Goal: Navigation & Orientation: Find specific page/section

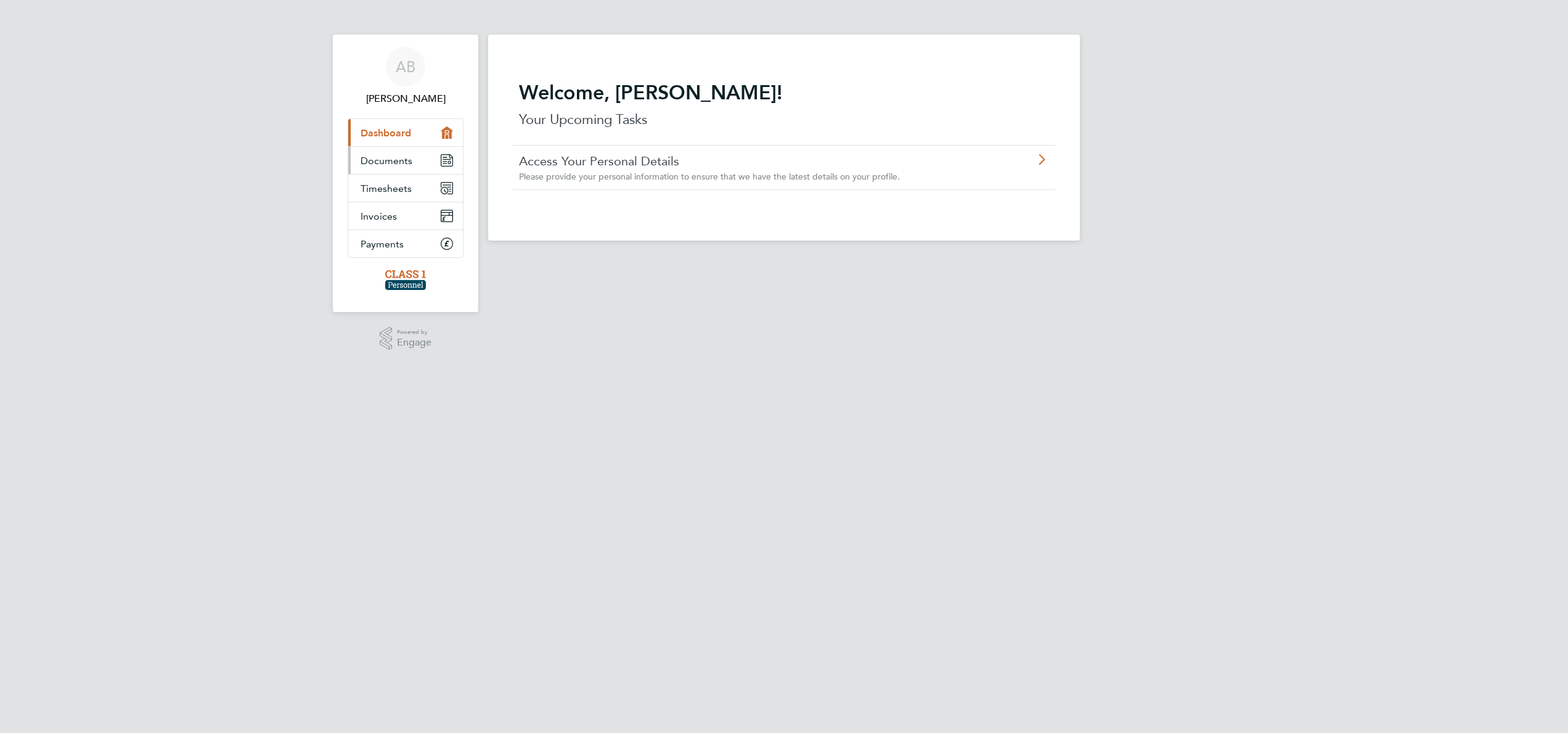
click at [392, 161] on span "Documents" at bounding box center [386, 161] width 51 height 12
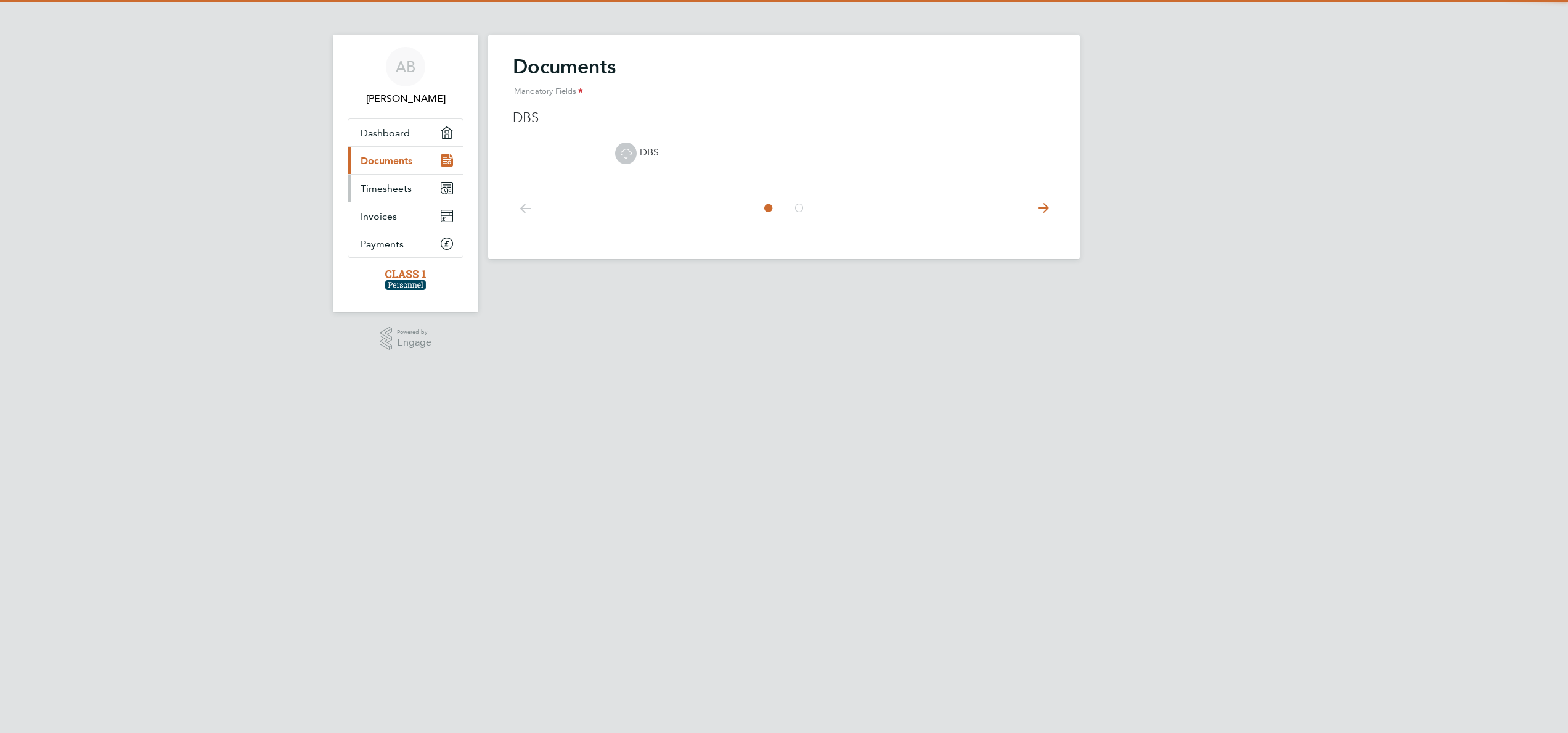
click at [405, 180] on link "Timesheets" at bounding box center [405, 188] width 115 height 27
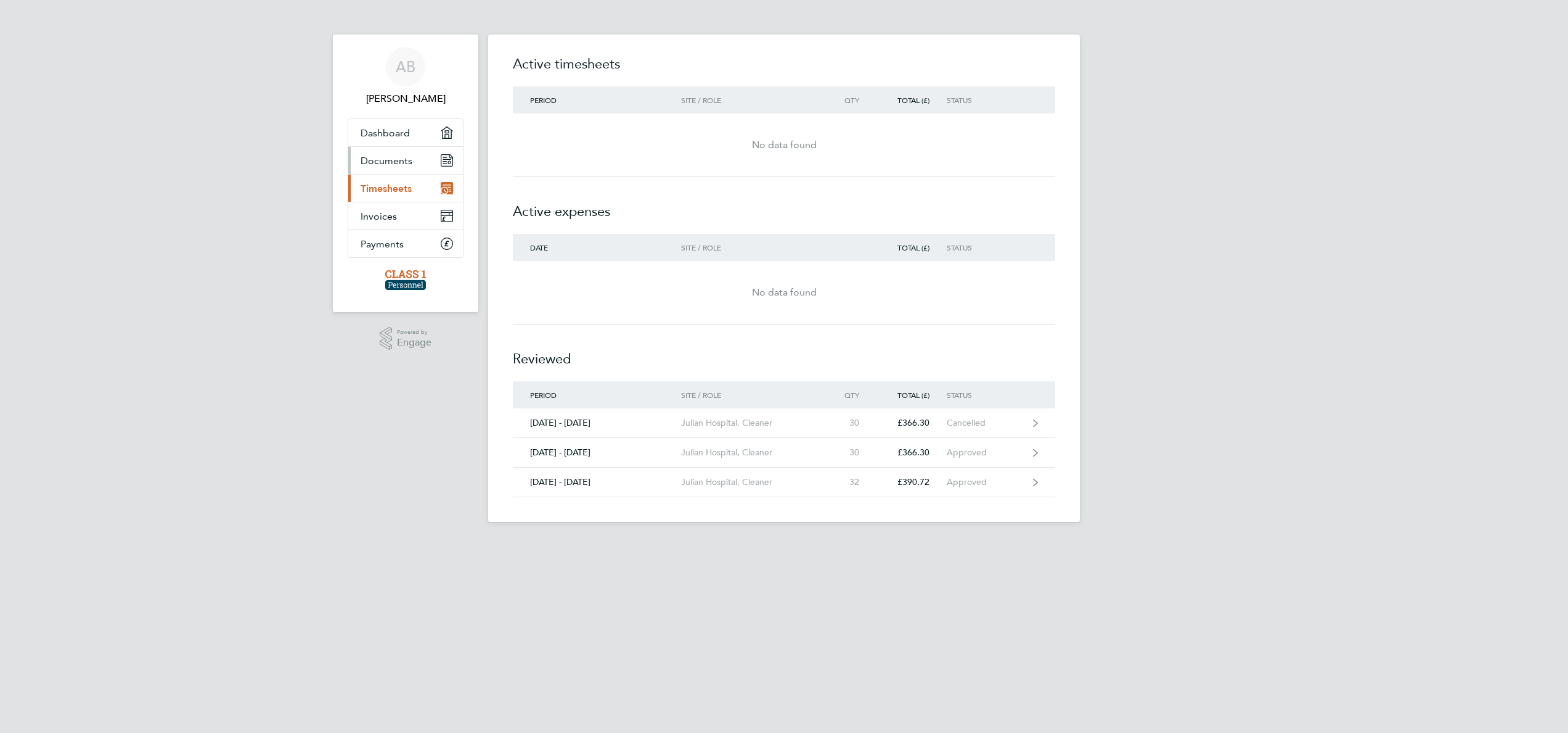
click at [402, 155] on span "Documents" at bounding box center [386, 161] width 51 height 12
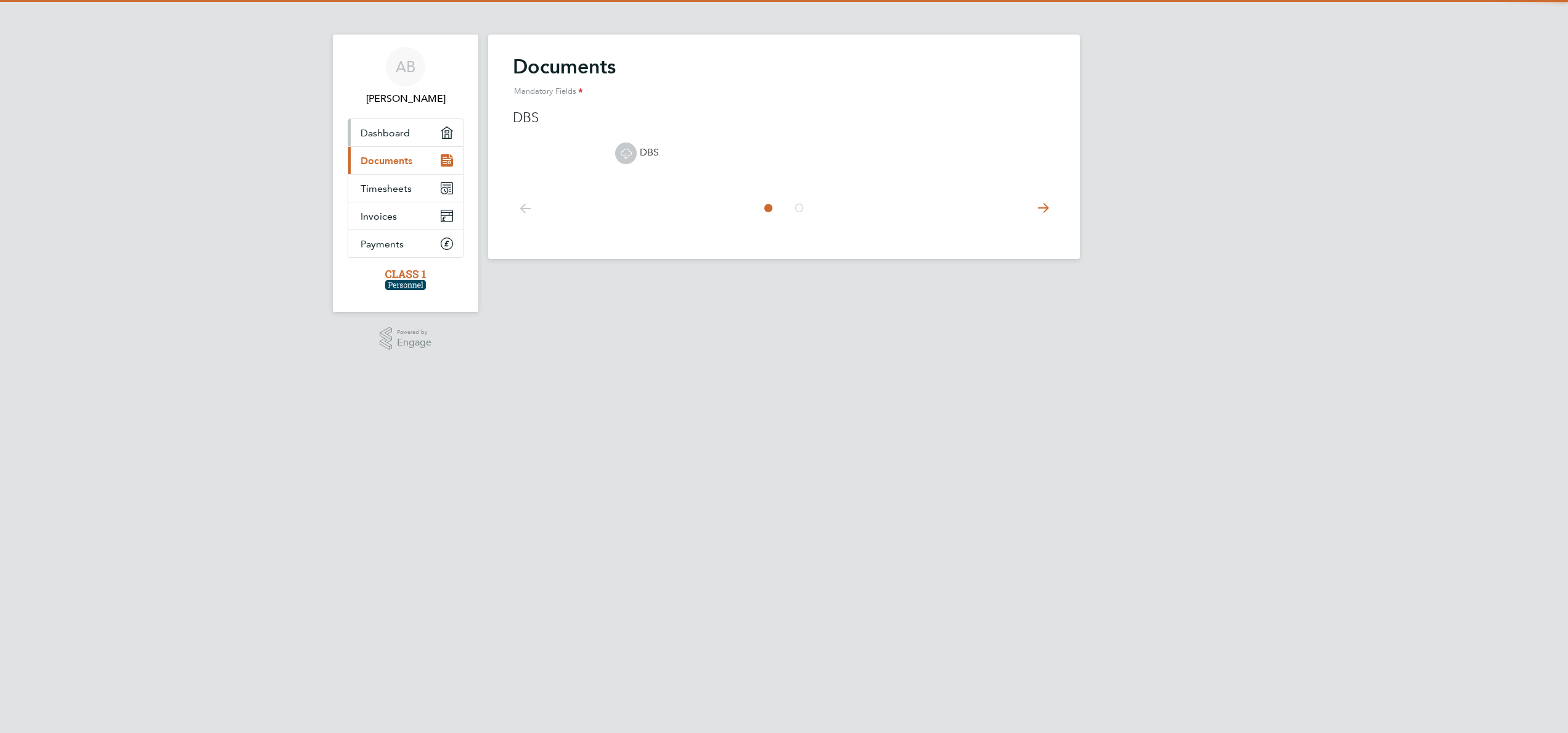
click at [417, 131] on link "Dashboard" at bounding box center [405, 133] width 115 height 27
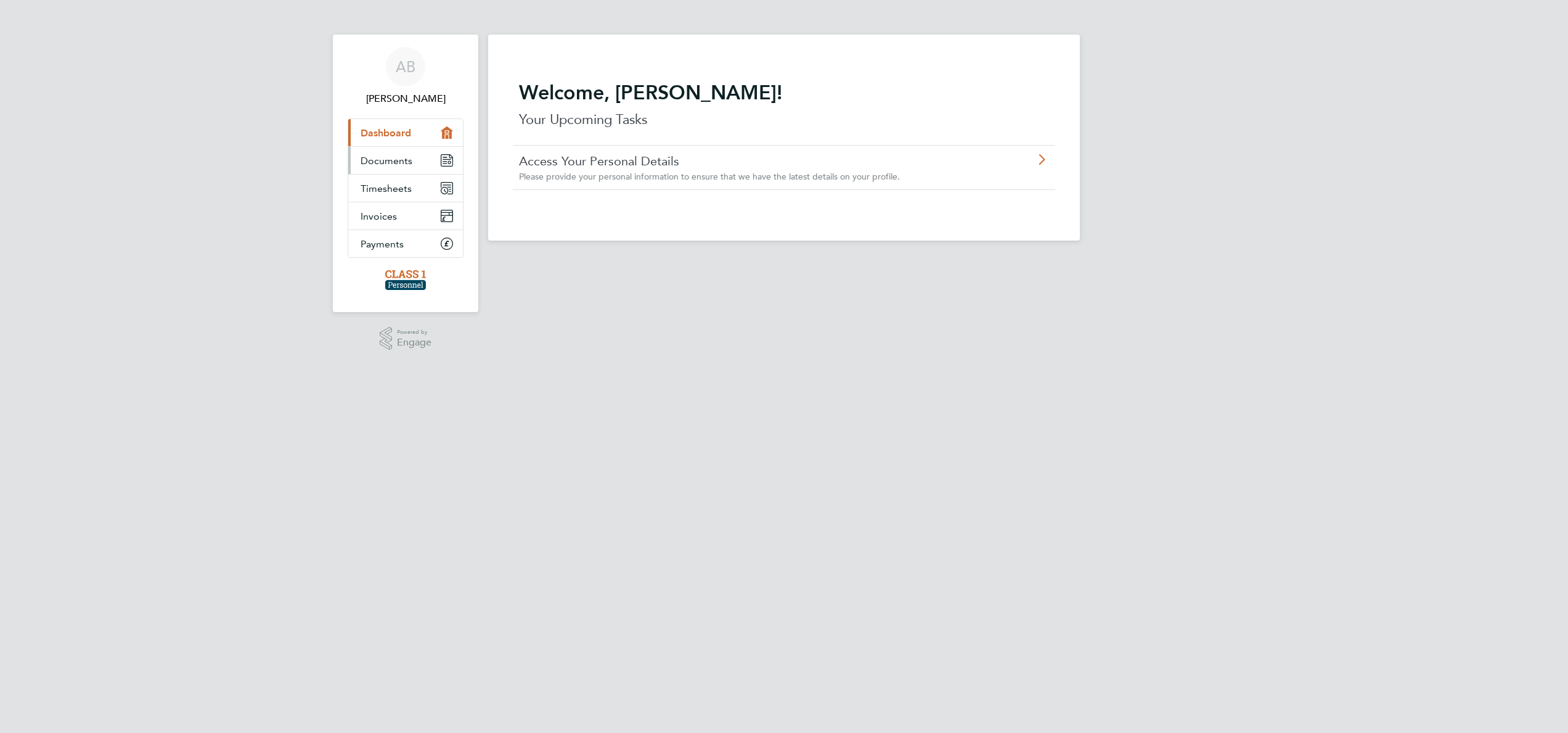
click at [411, 160] on span "Documents" at bounding box center [386, 161] width 51 height 12
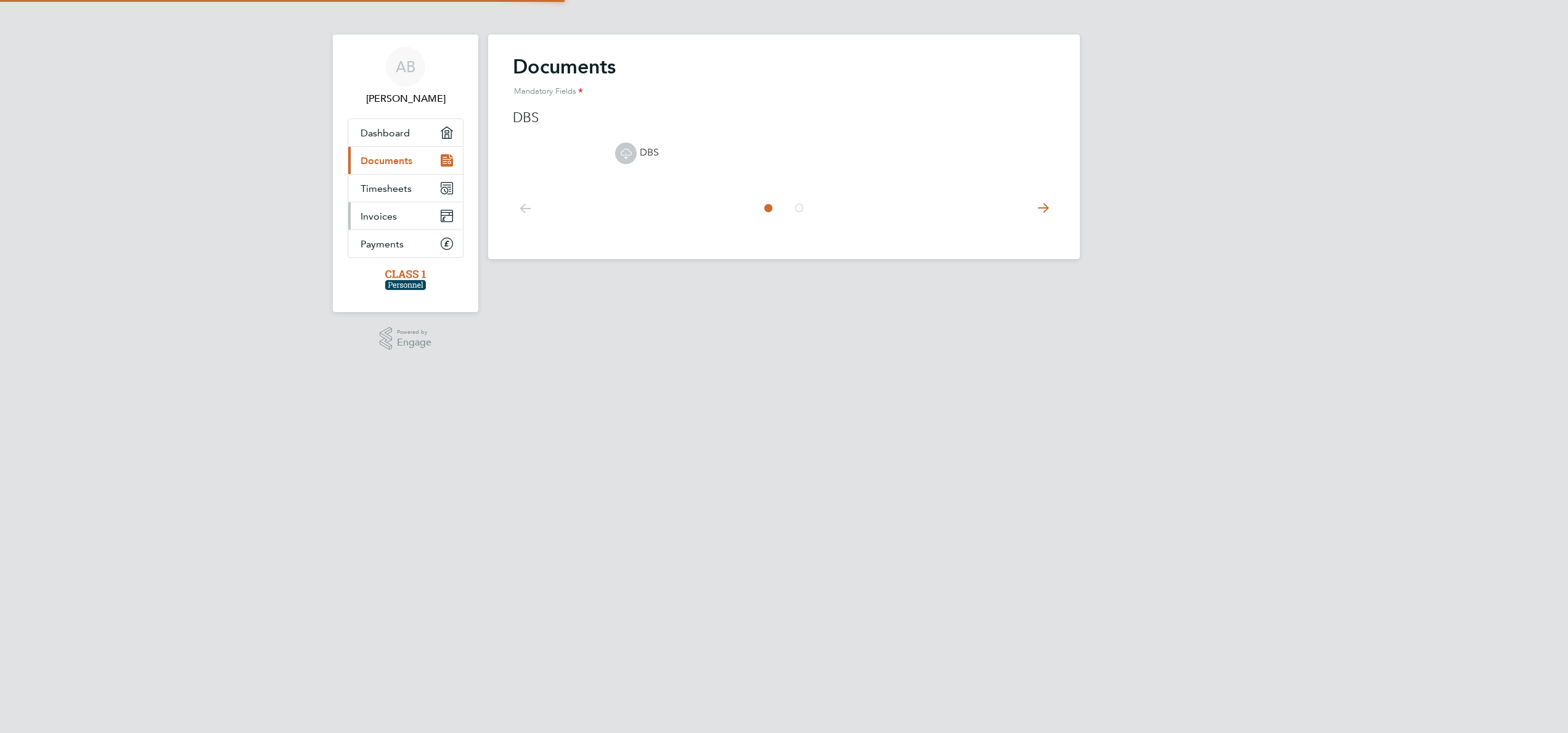
click at [418, 206] on link "Invoices" at bounding box center [405, 216] width 115 height 27
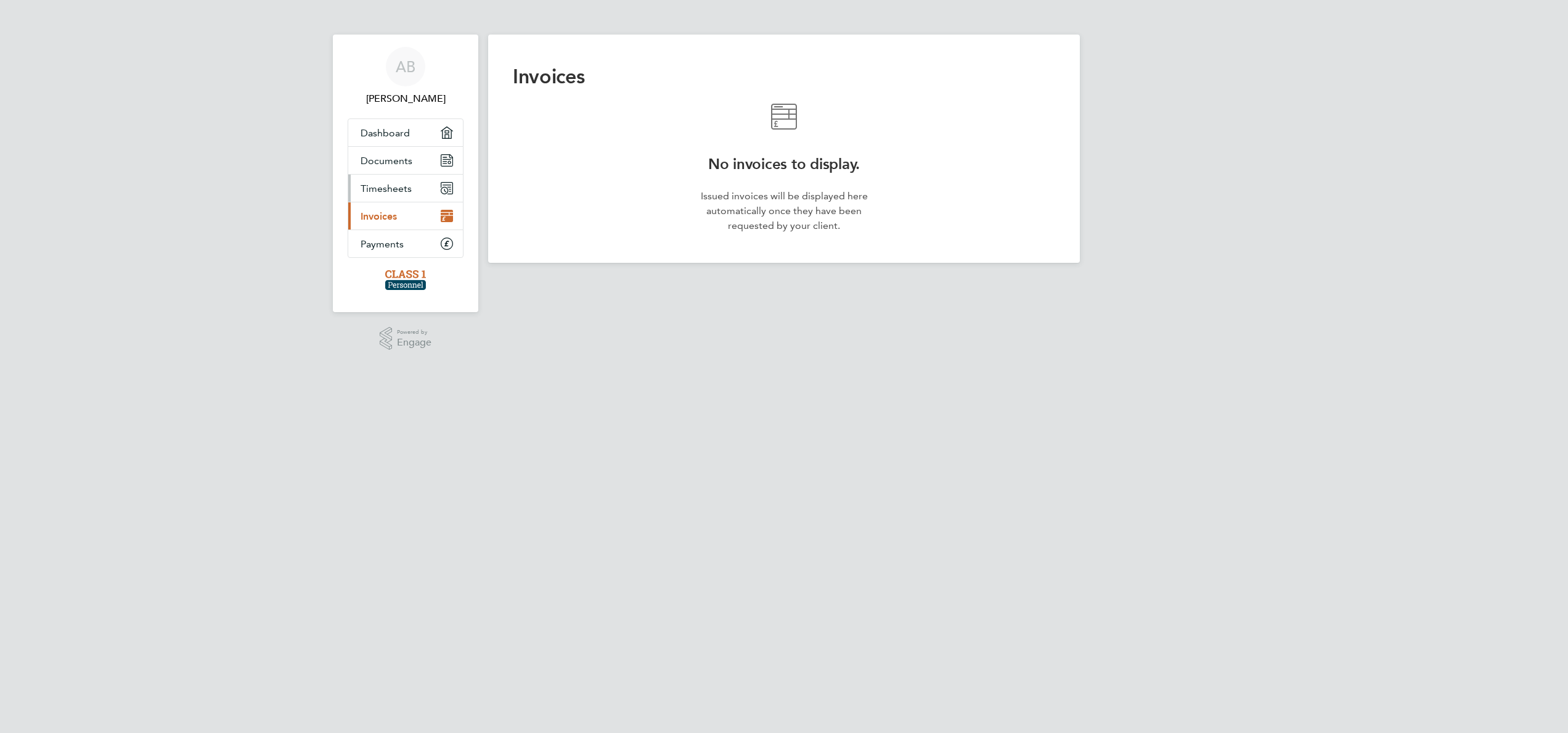
click at [419, 178] on link "Timesheets" at bounding box center [405, 188] width 115 height 27
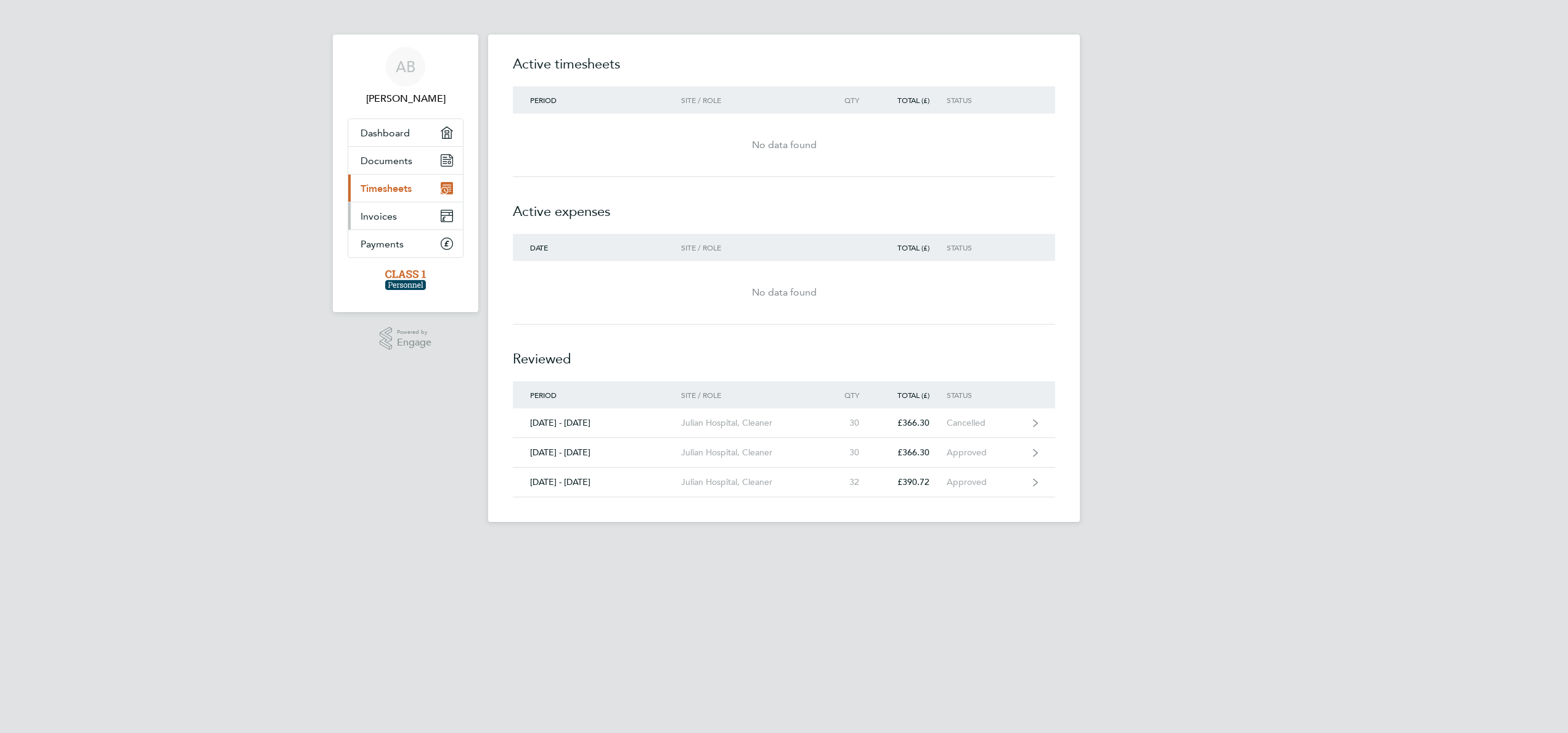
click at [407, 216] on link "Invoices" at bounding box center [405, 216] width 115 height 27
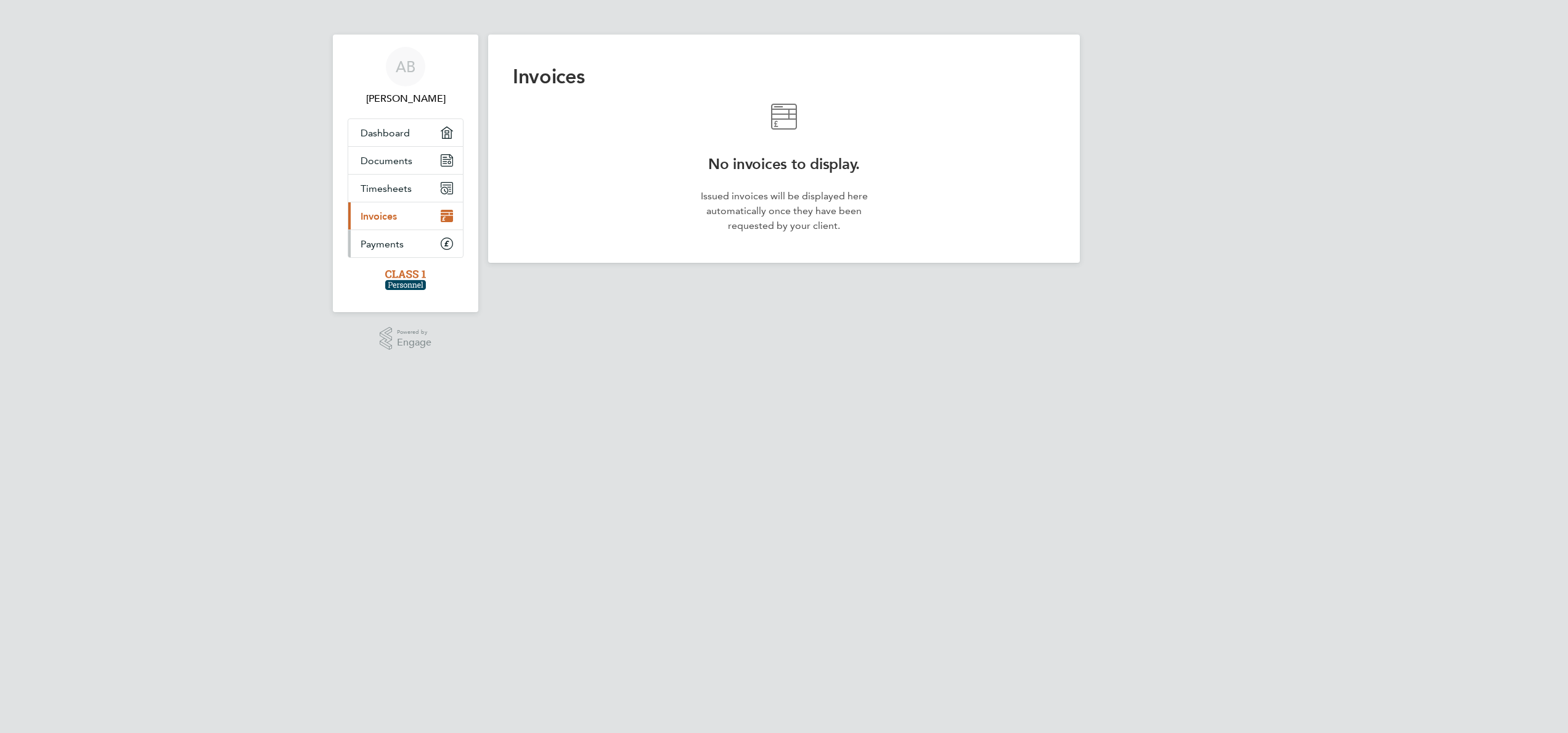
click at [410, 239] on link "Payments" at bounding box center [405, 244] width 115 height 27
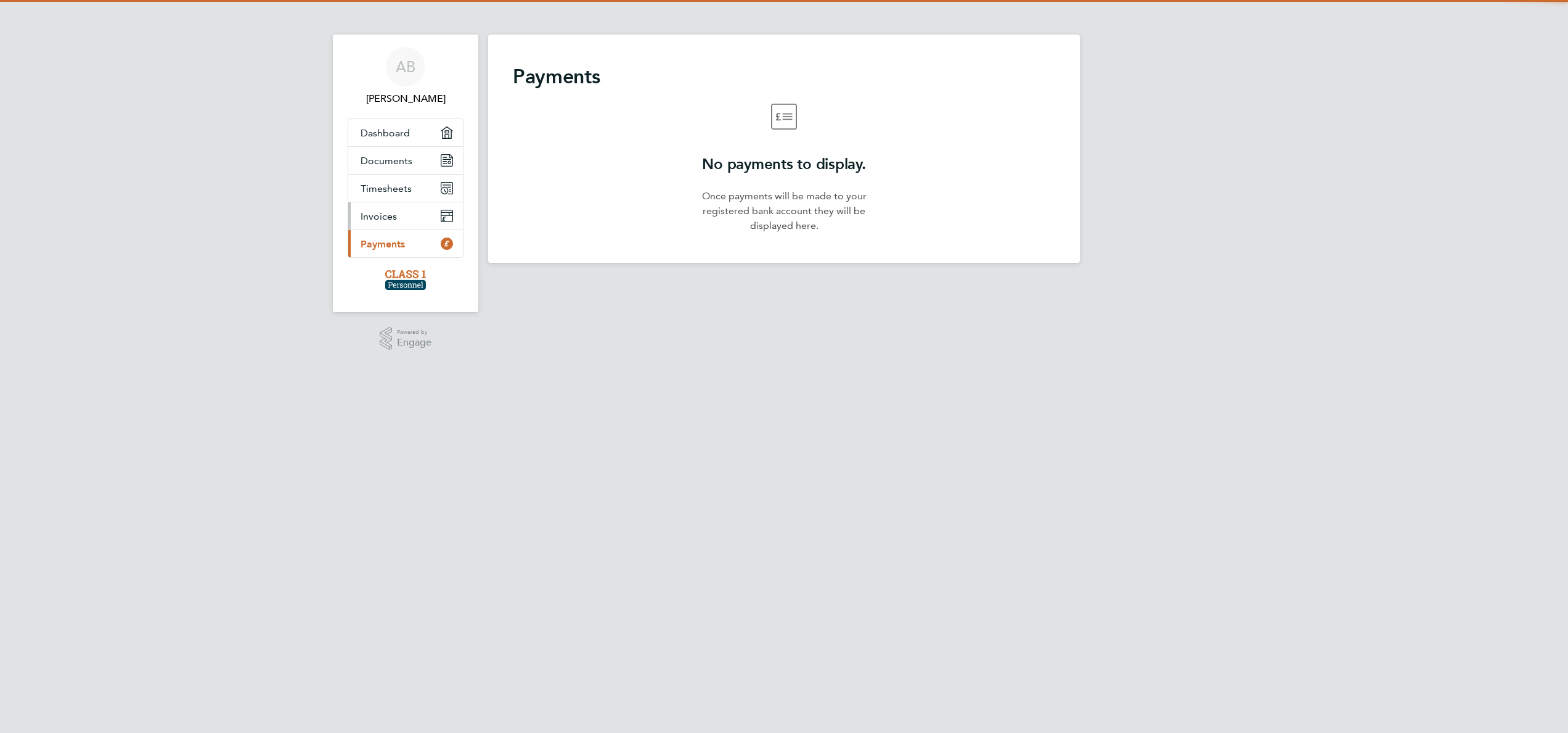
click at [410, 218] on link "Invoices" at bounding box center [405, 216] width 115 height 27
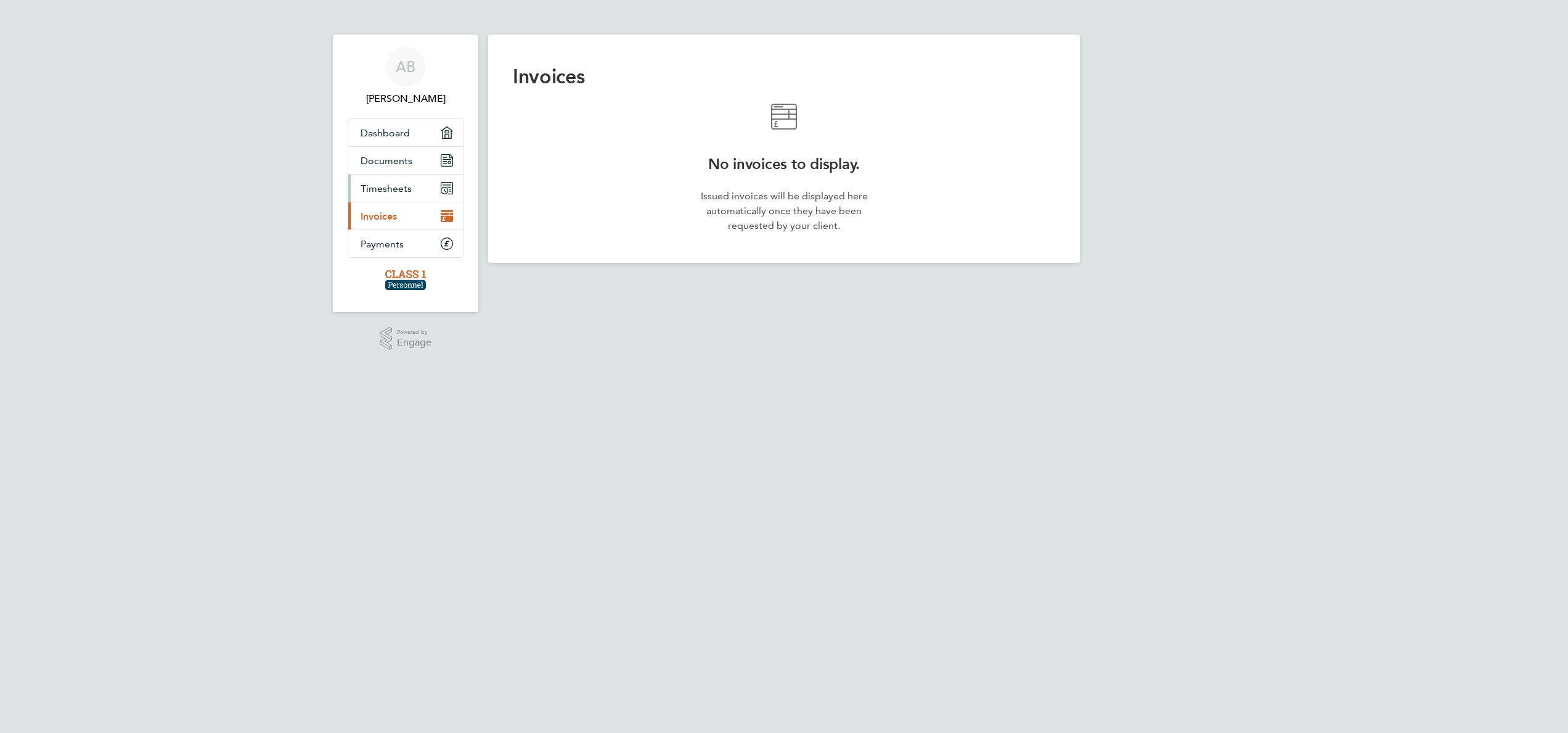
click at [414, 191] on link "Timesheets" at bounding box center [405, 188] width 115 height 27
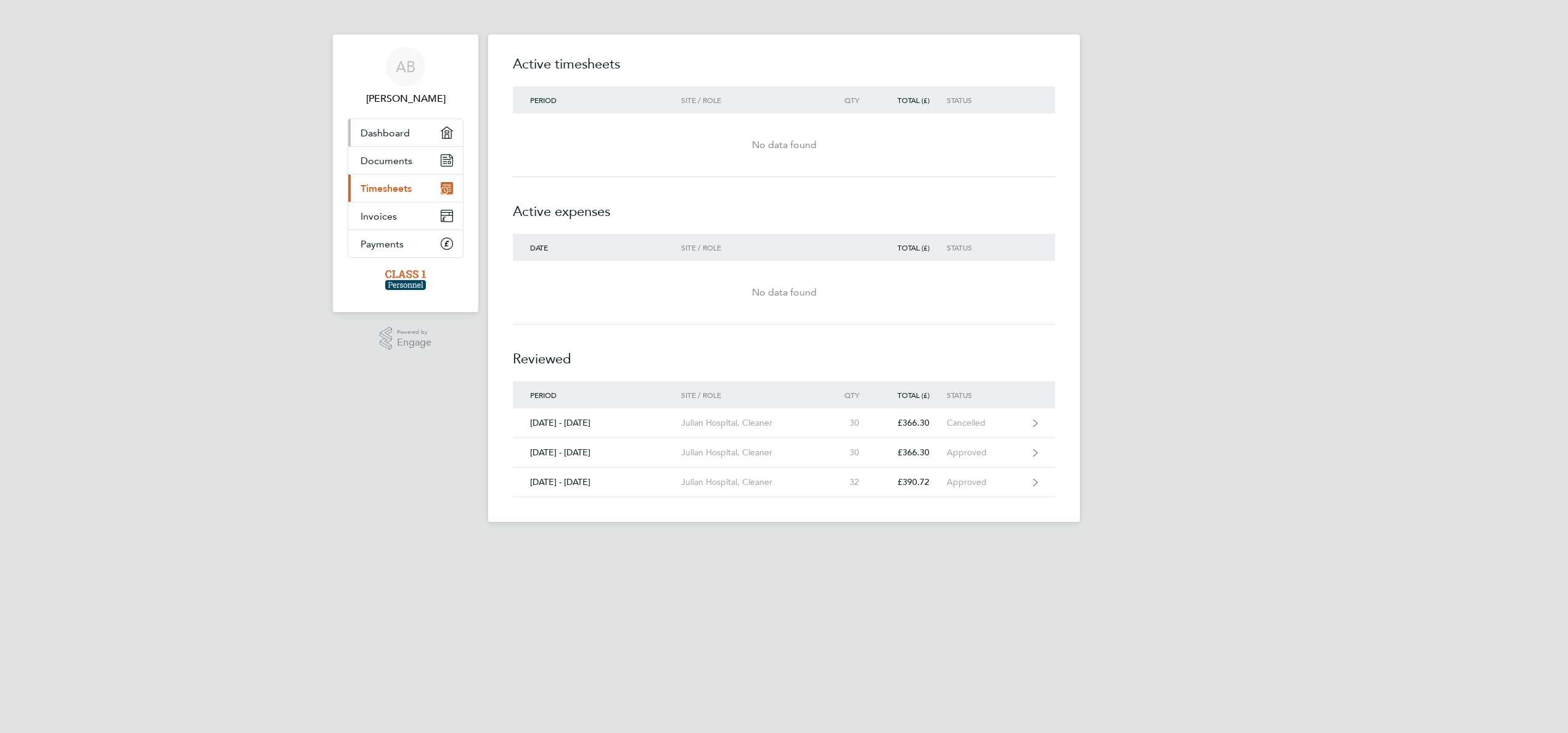
click at [405, 130] on span "Dashboard" at bounding box center [385, 133] width 49 height 12
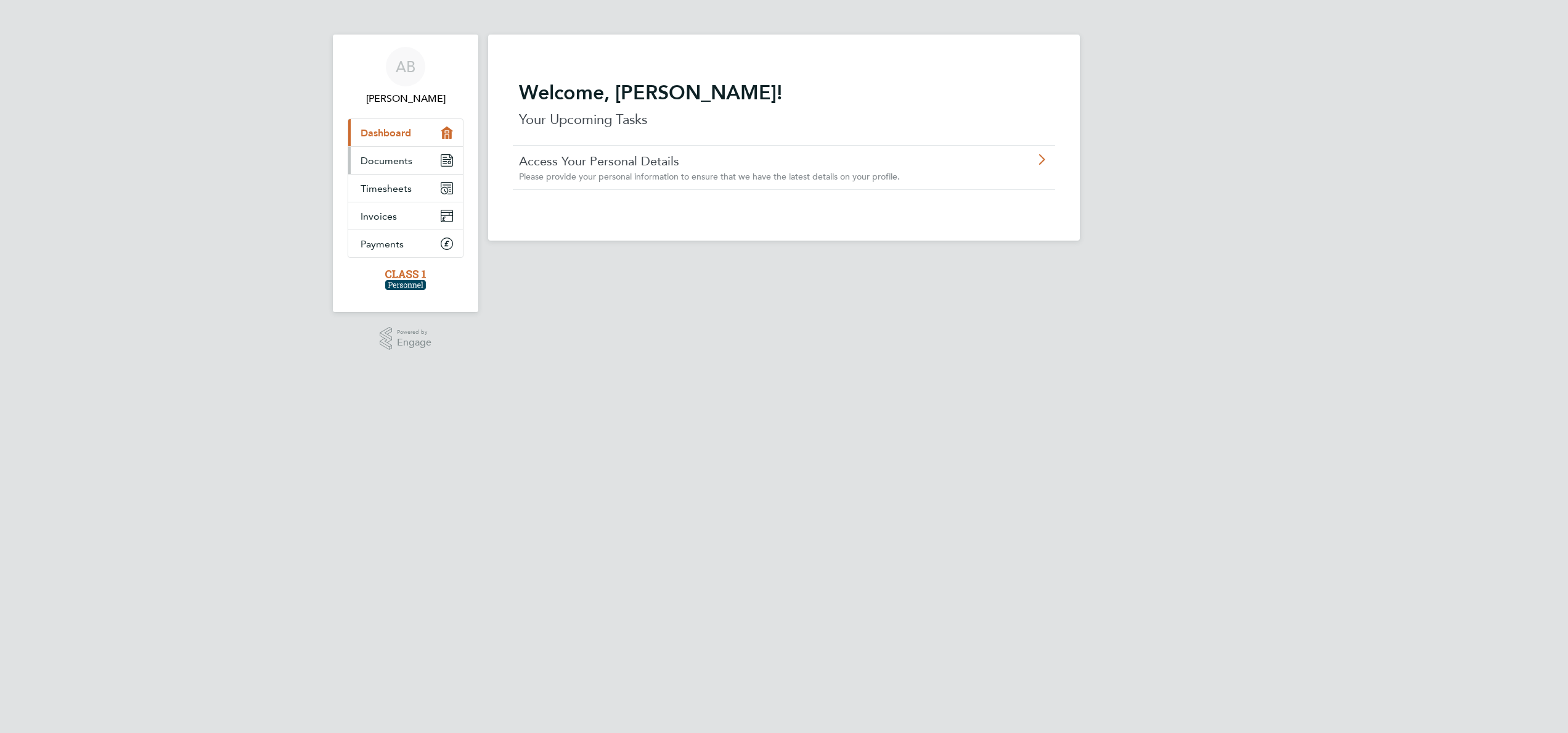
click at [414, 154] on link "Documents" at bounding box center [405, 160] width 115 height 27
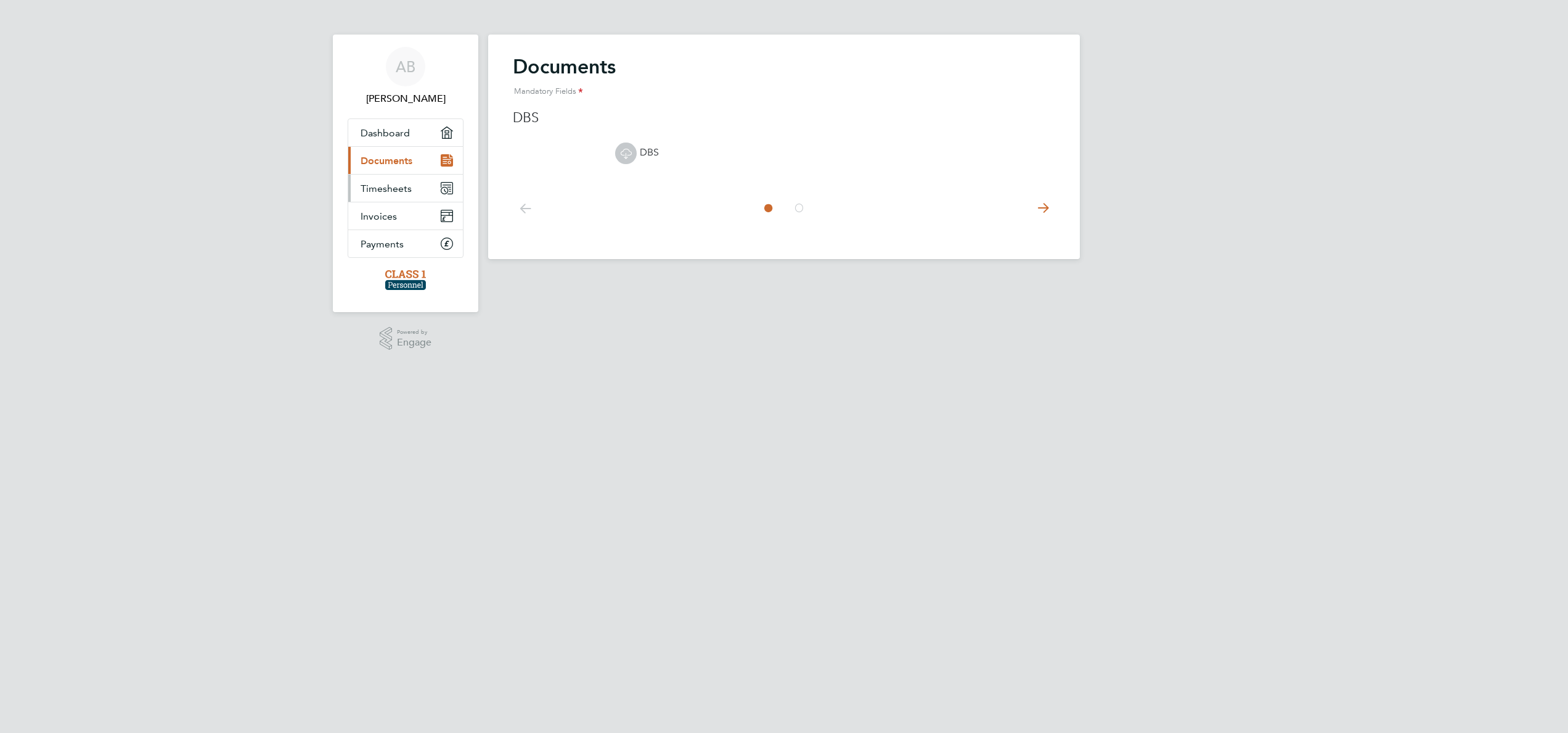
click at [412, 190] on link "Timesheets" at bounding box center [405, 188] width 115 height 27
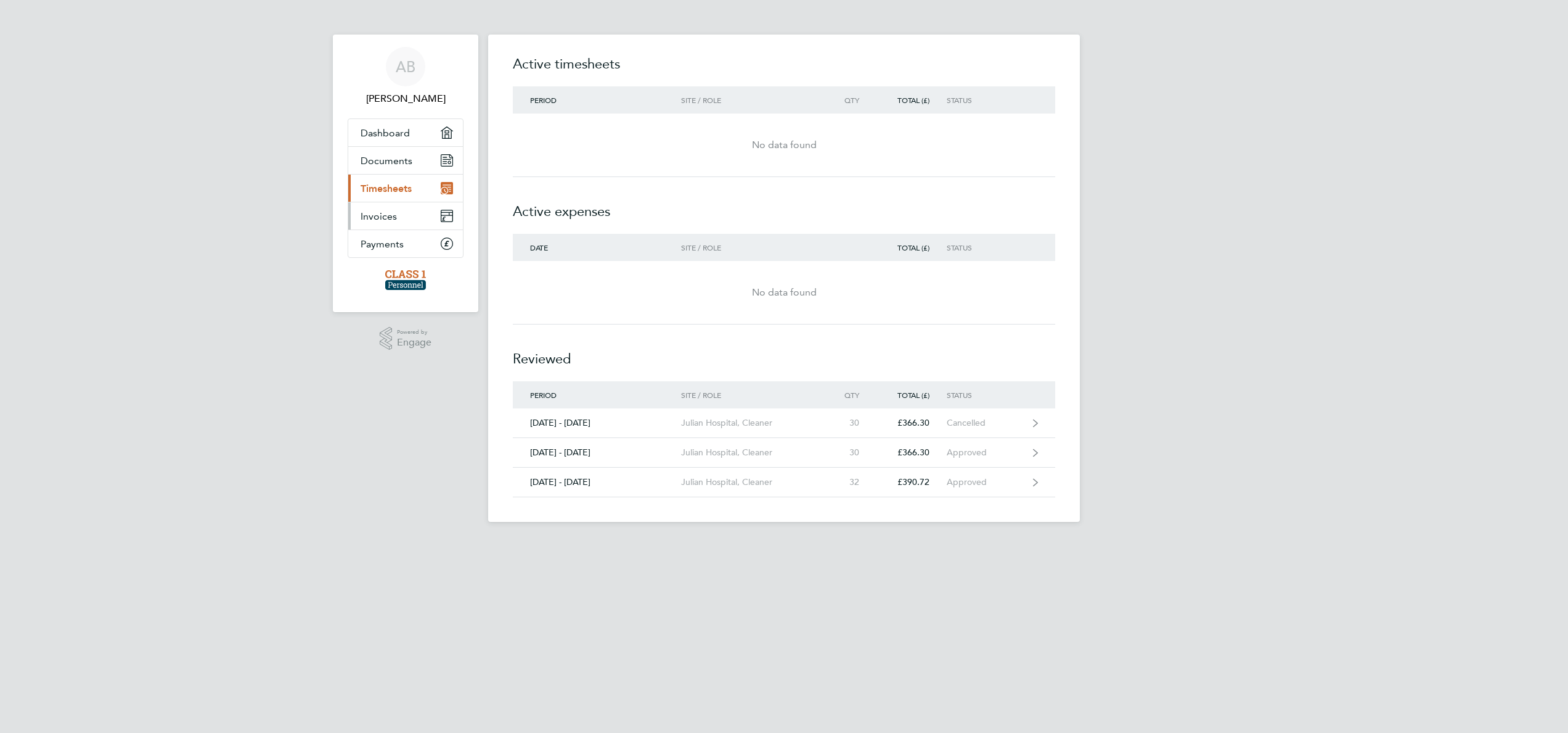
click at [417, 219] on link "Invoices" at bounding box center [405, 216] width 115 height 27
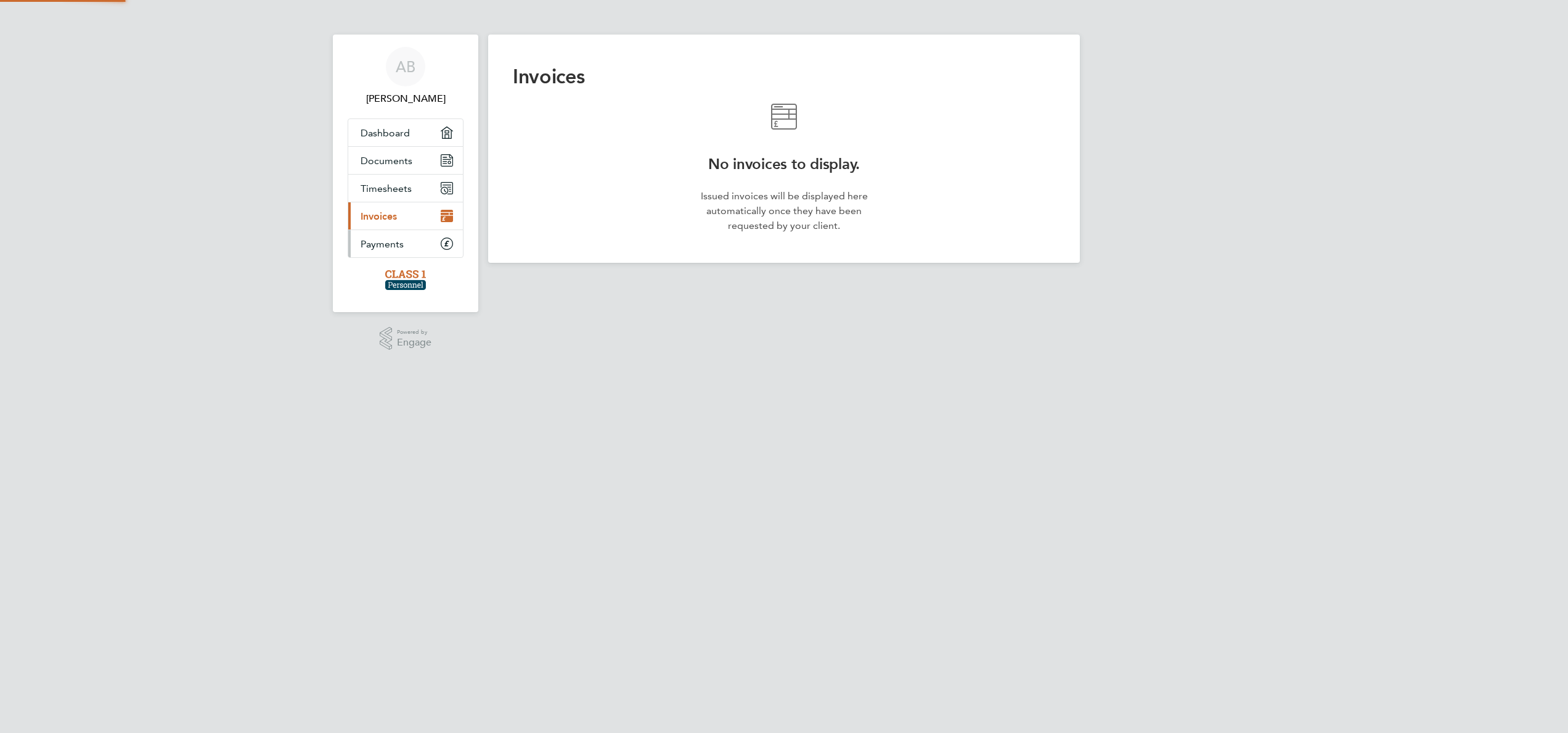
click at [413, 252] on link "Payments" at bounding box center [405, 244] width 115 height 27
click at [434, 236] on link "Current page: Payments" at bounding box center [405, 244] width 115 height 27
